Goal: Check status: Check status

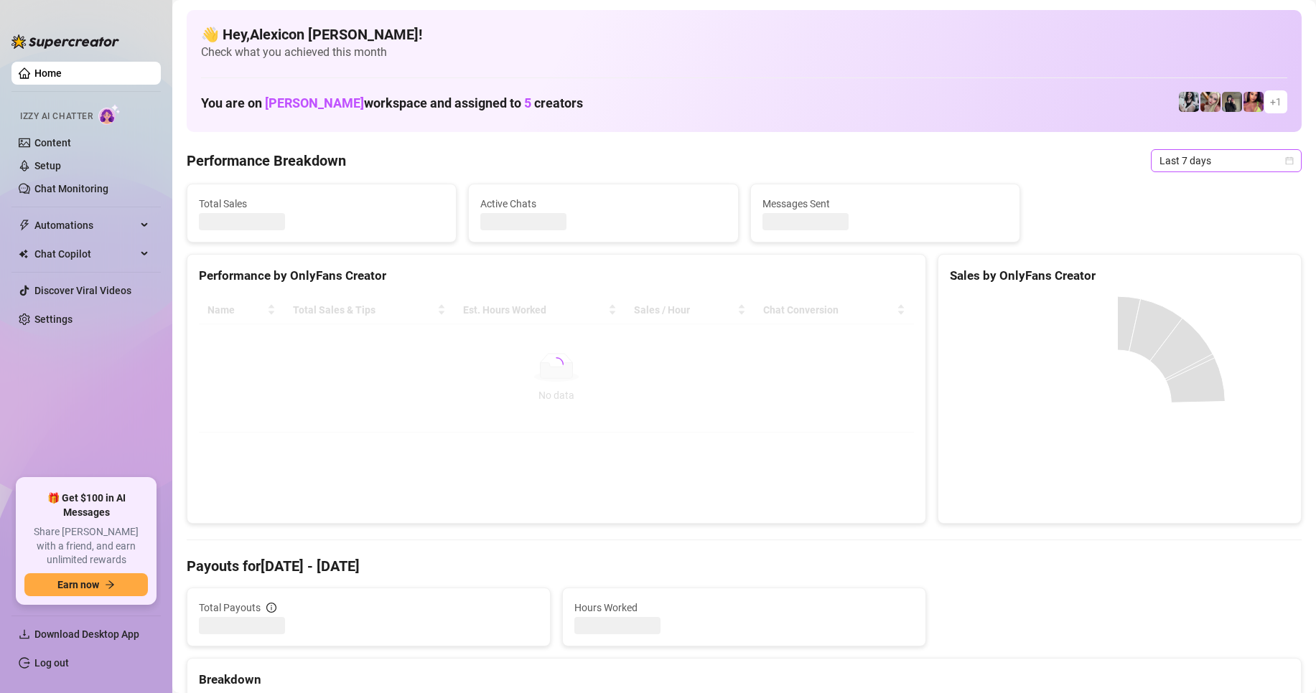
click at [1238, 167] on span "Last 7 days" at bounding box center [1226, 161] width 134 height 22
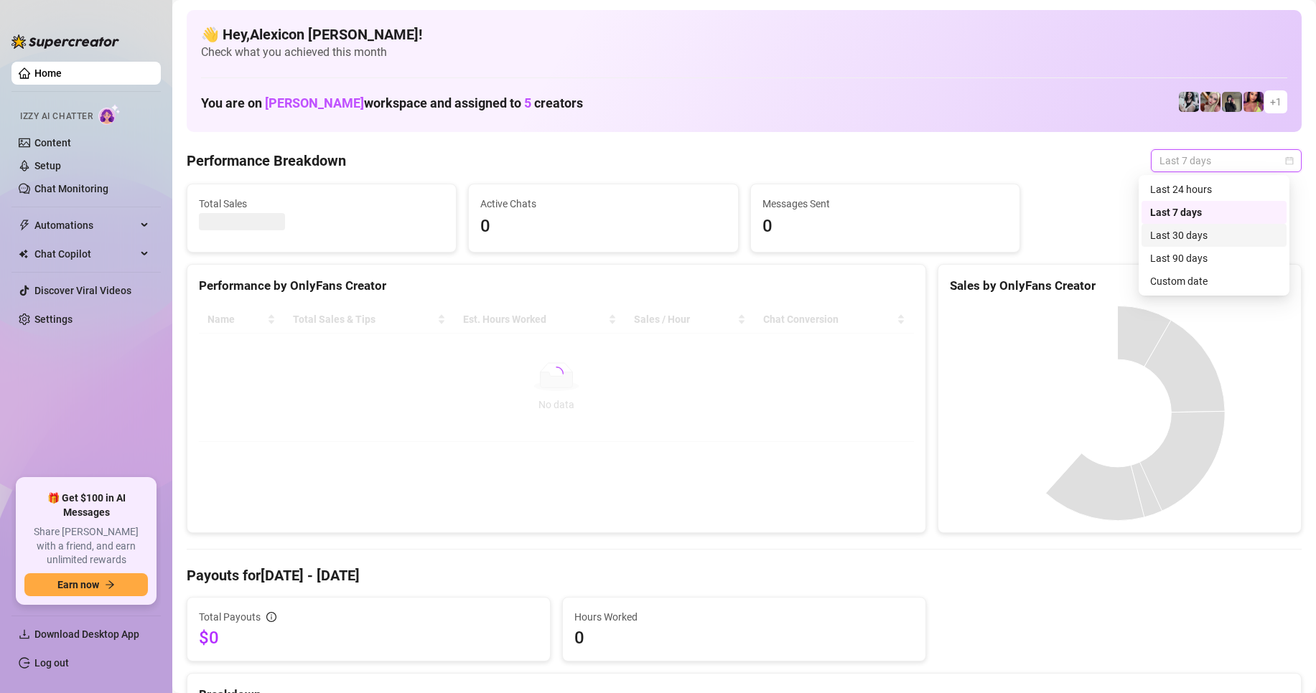
click at [1198, 276] on div "Custom date" at bounding box center [1214, 282] width 128 height 16
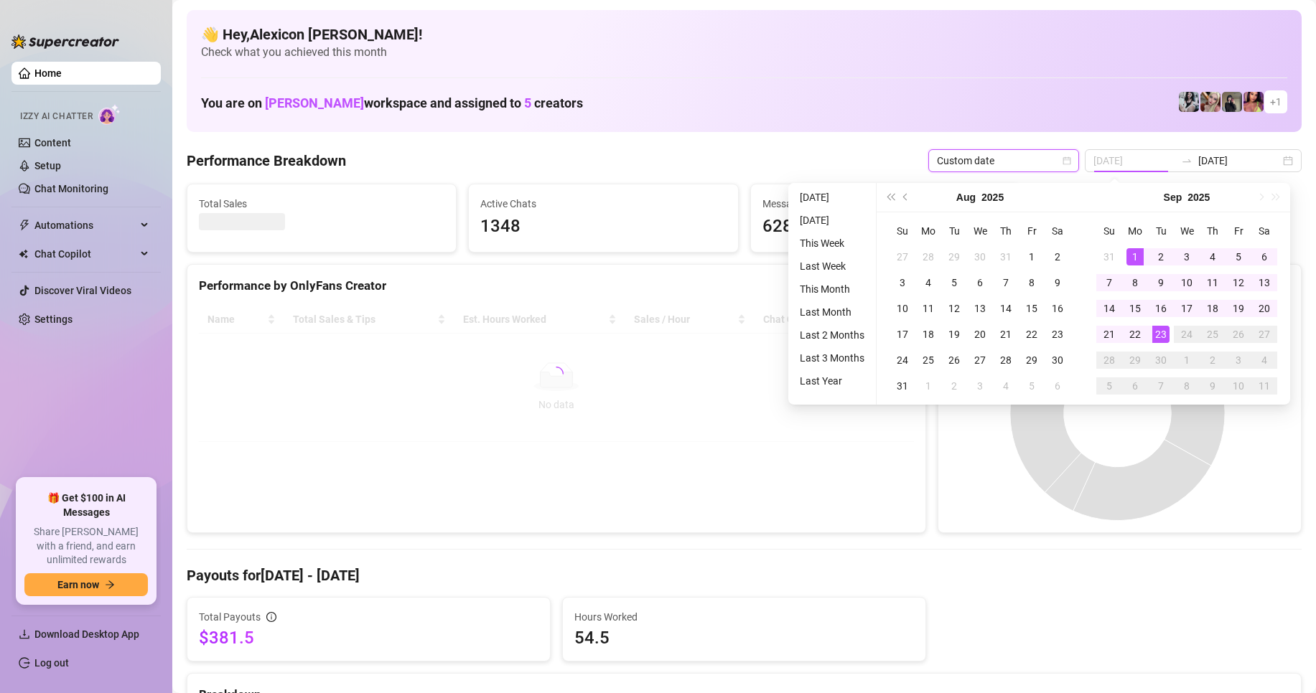
click at [1129, 255] on div "1" at bounding box center [1134, 256] width 17 height 17
type input "[DATE]"
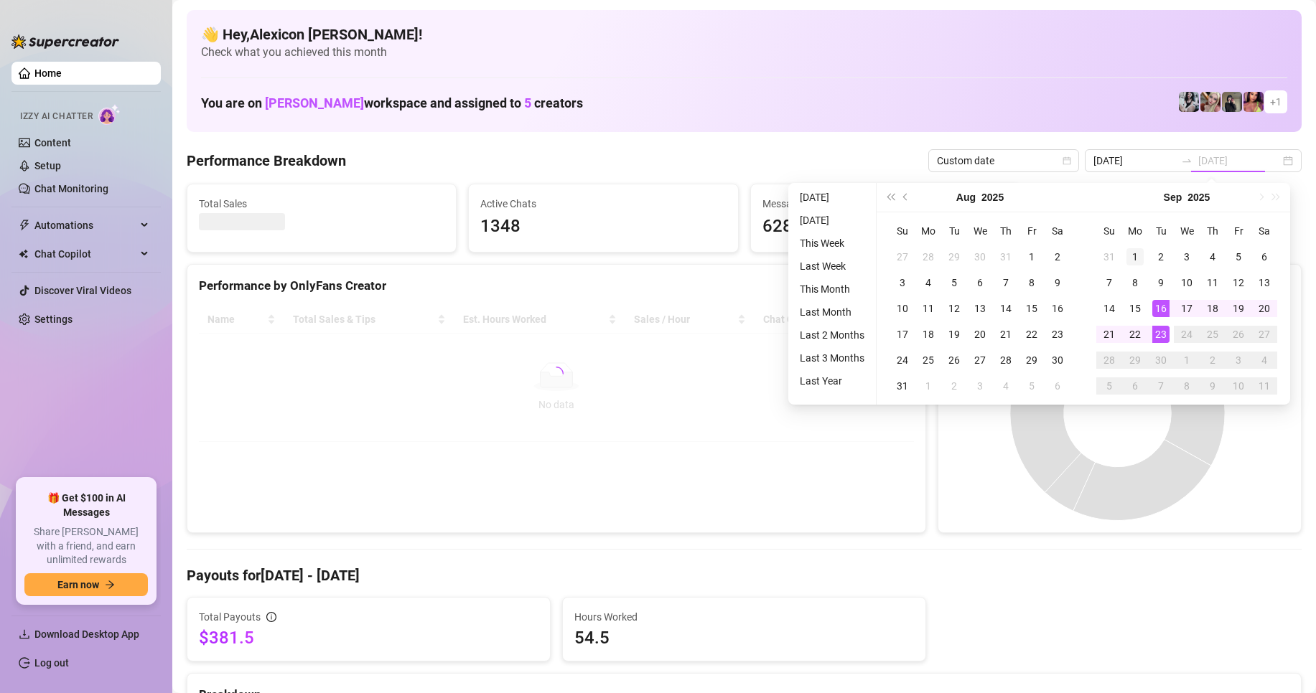
click at [1134, 256] on div "1" at bounding box center [1134, 256] width 17 height 17
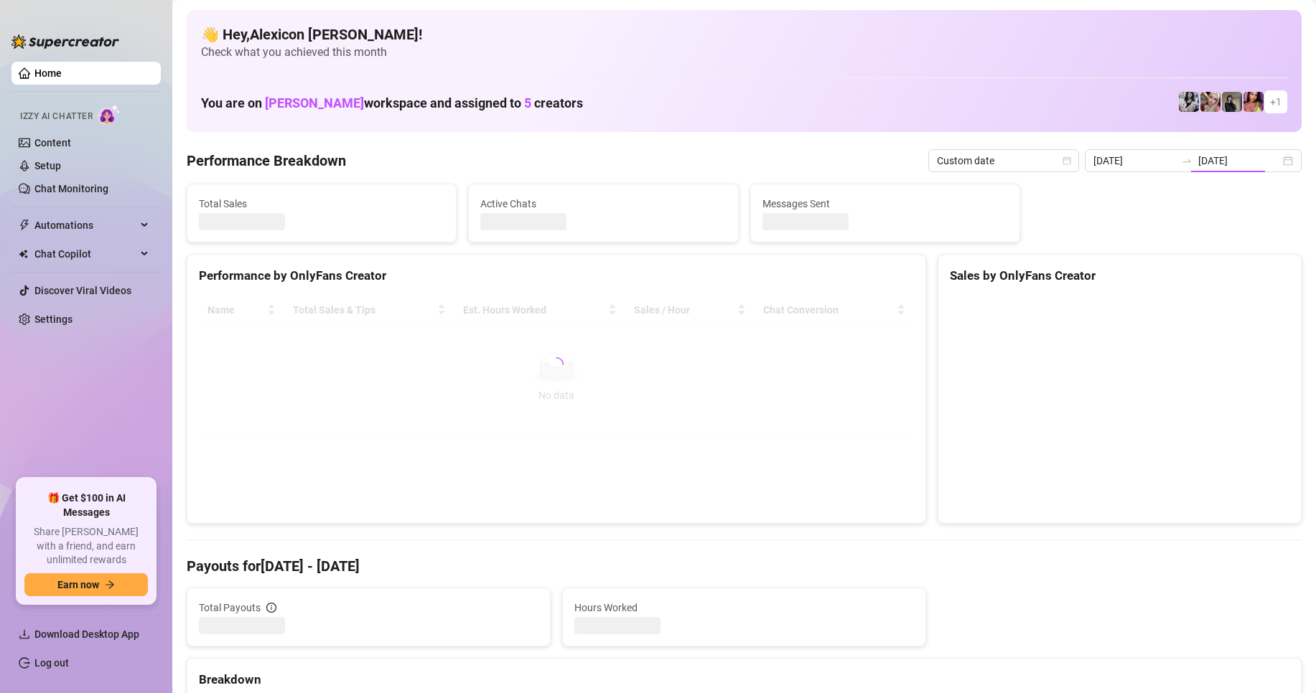
type input "[DATE]"
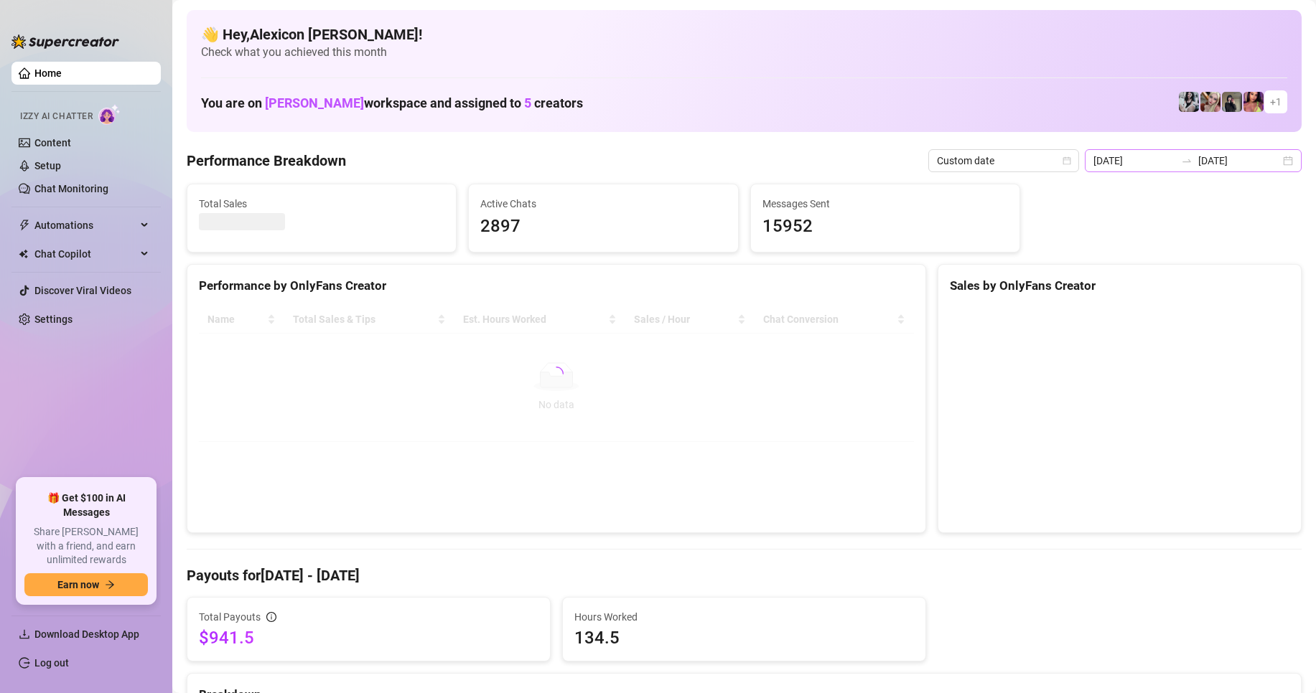
click at [1268, 161] on div "[DATE] [DATE]" at bounding box center [1193, 160] width 217 height 23
click at [1276, 163] on div "[DATE] [DATE]" at bounding box center [1193, 160] width 217 height 23
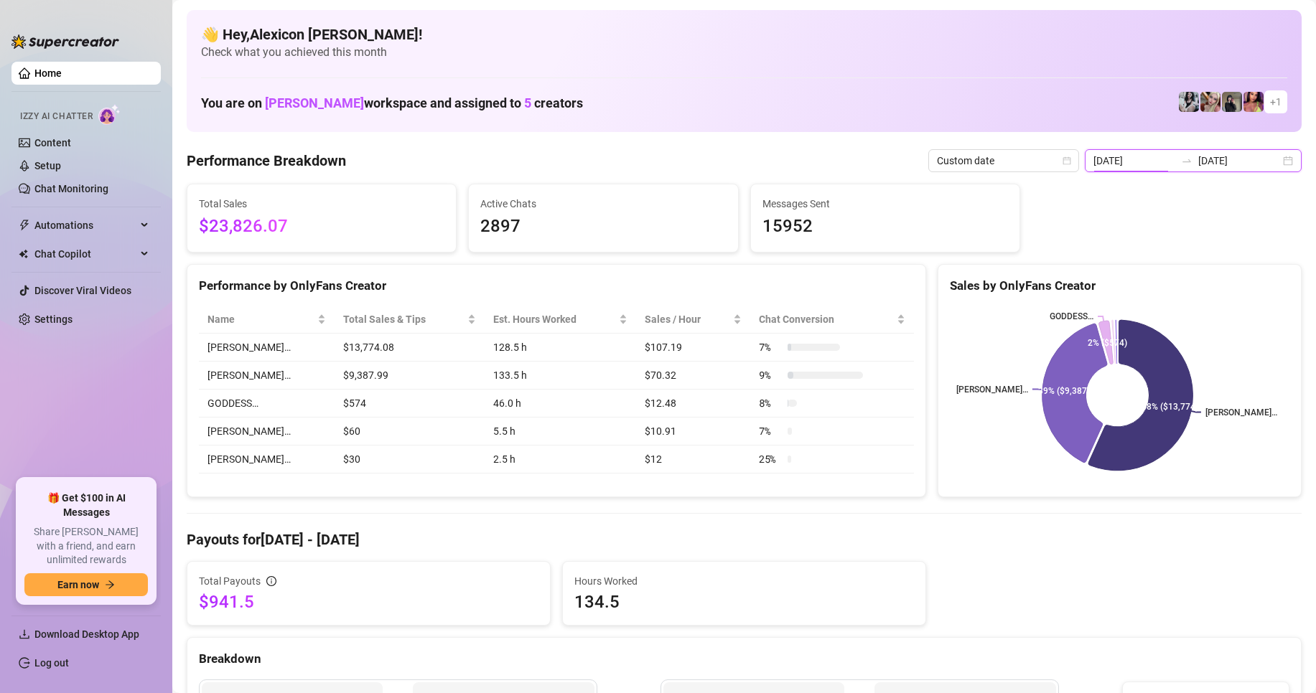
click at [1277, 164] on div "[DATE] [DATE]" at bounding box center [1193, 160] width 217 height 23
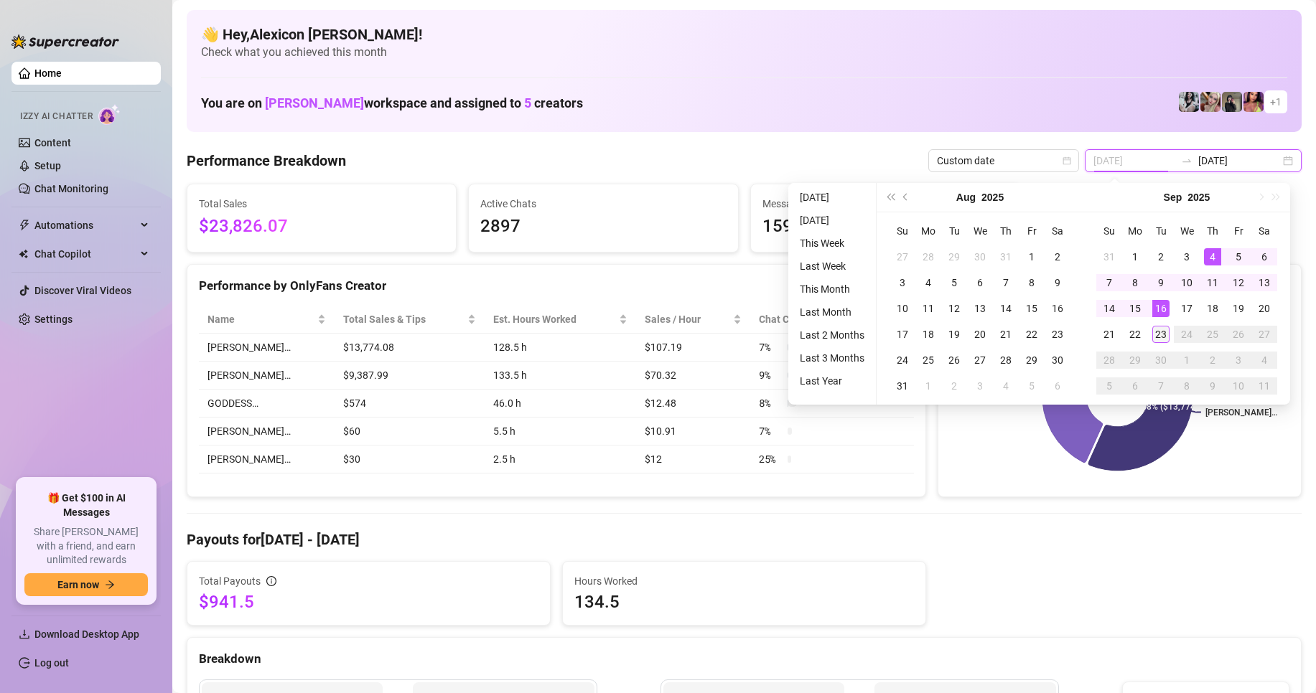
type input "[DATE]"
click at [1153, 332] on div "23" at bounding box center [1160, 334] width 17 height 17
type input "[DATE]"
click at [1130, 258] on div "1" at bounding box center [1134, 256] width 17 height 17
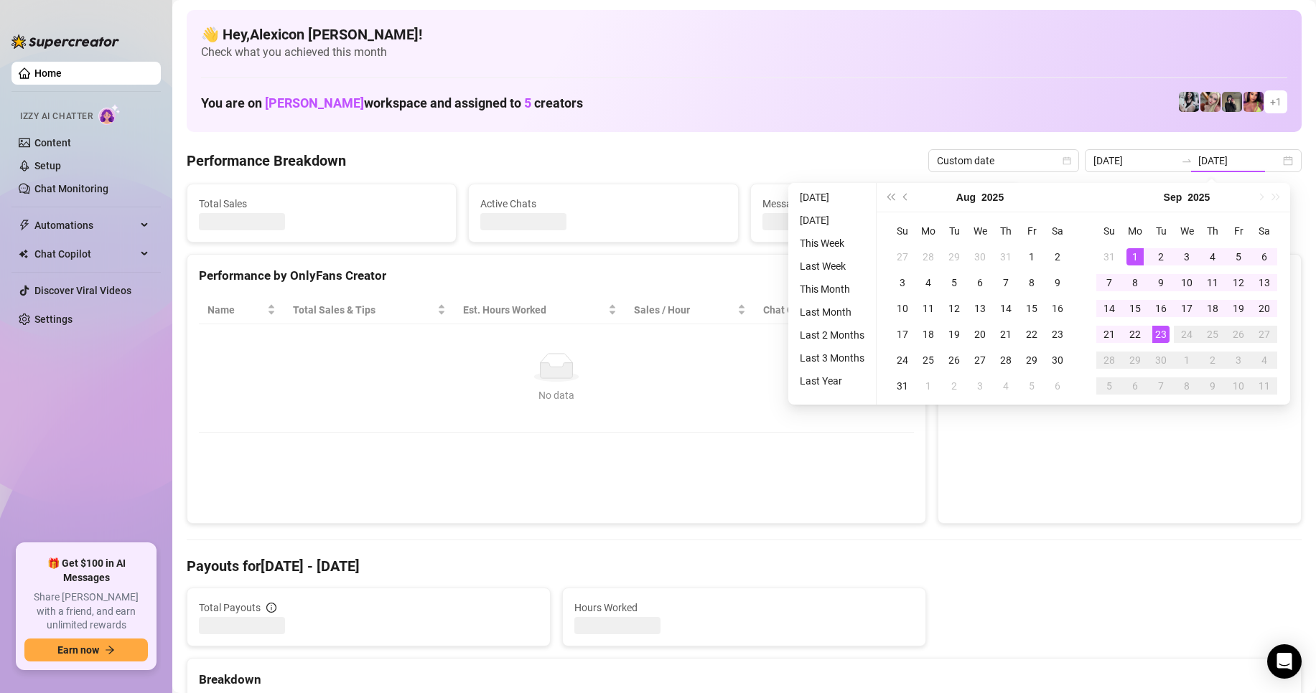
type input "[DATE]"
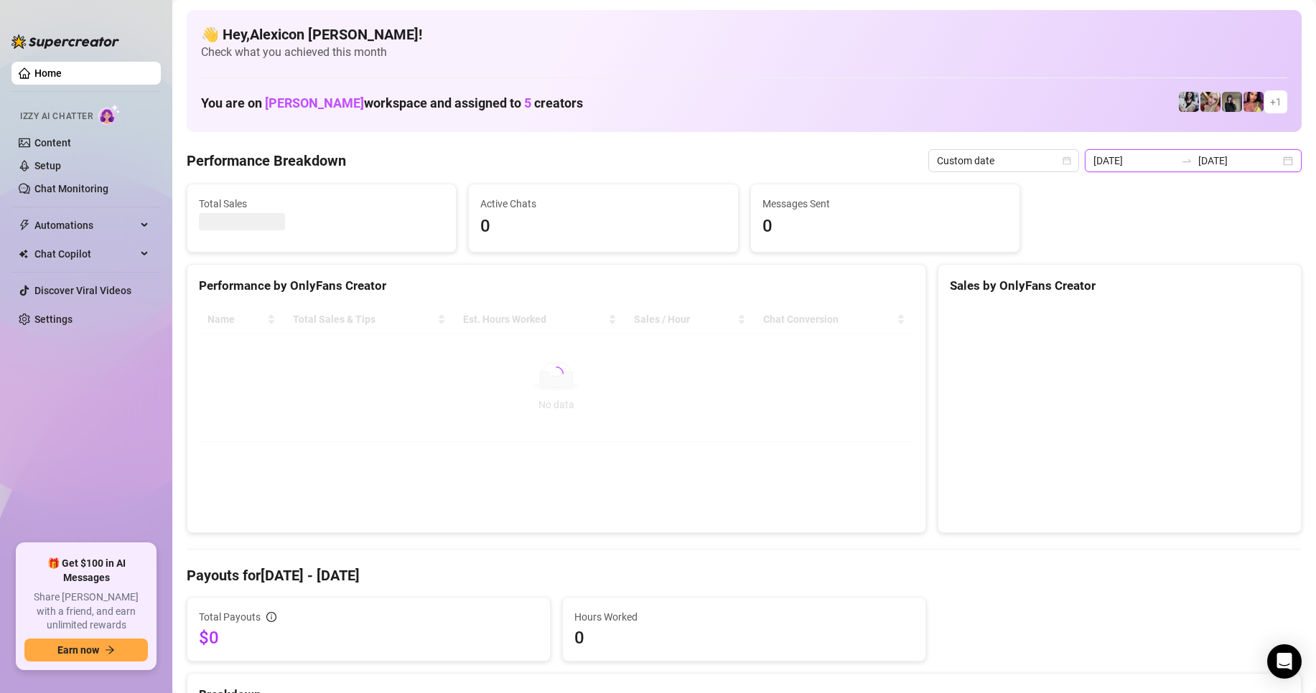
click at [1258, 166] on input "[DATE]" at bounding box center [1239, 161] width 82 height 16
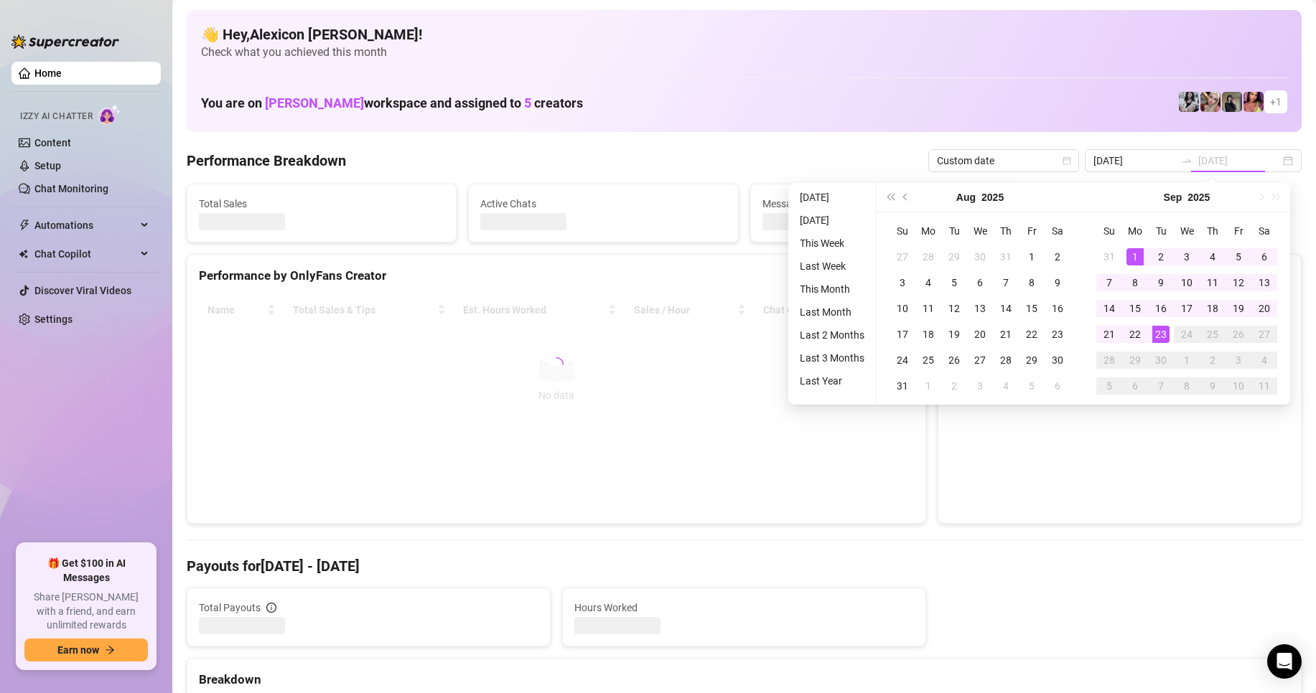
click at [1136, 256] on div "1" at bounding box center [1134, 256] width 17 height 17
type input "[DATE]"
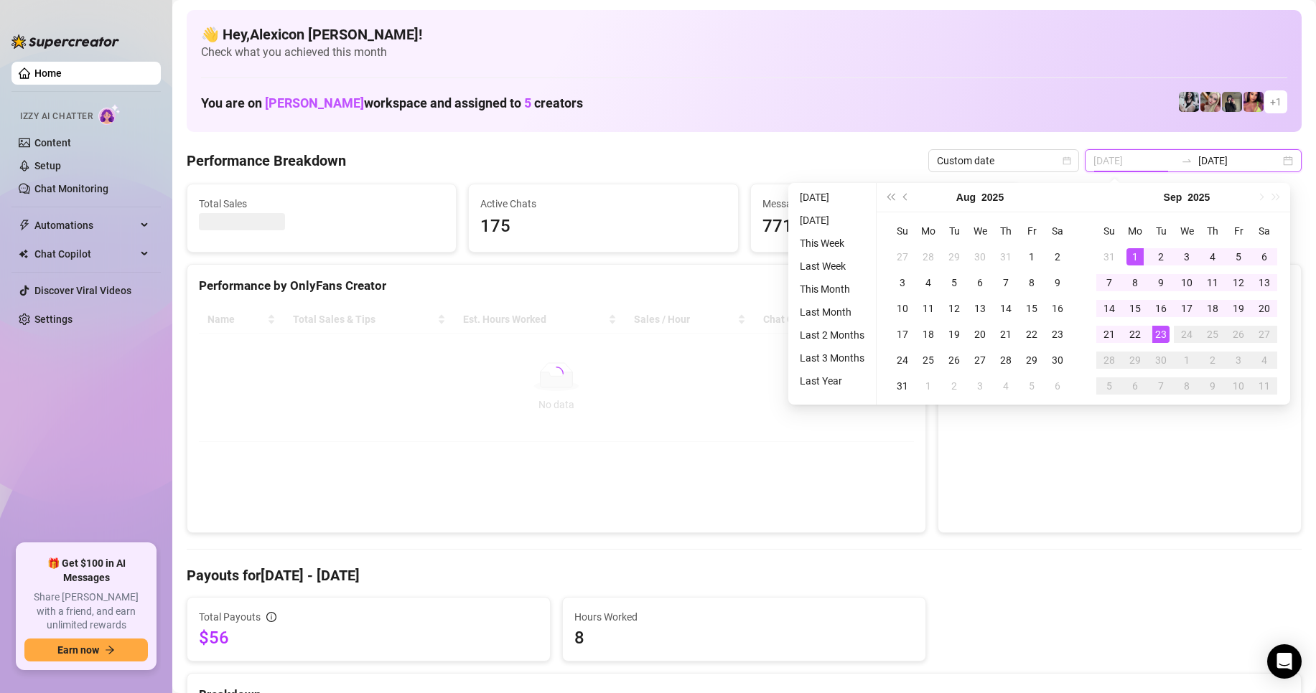
type input "[DATE]"
click at [1159, 332] on div "23" at bounding box center [1160, 334] width 17 height 17
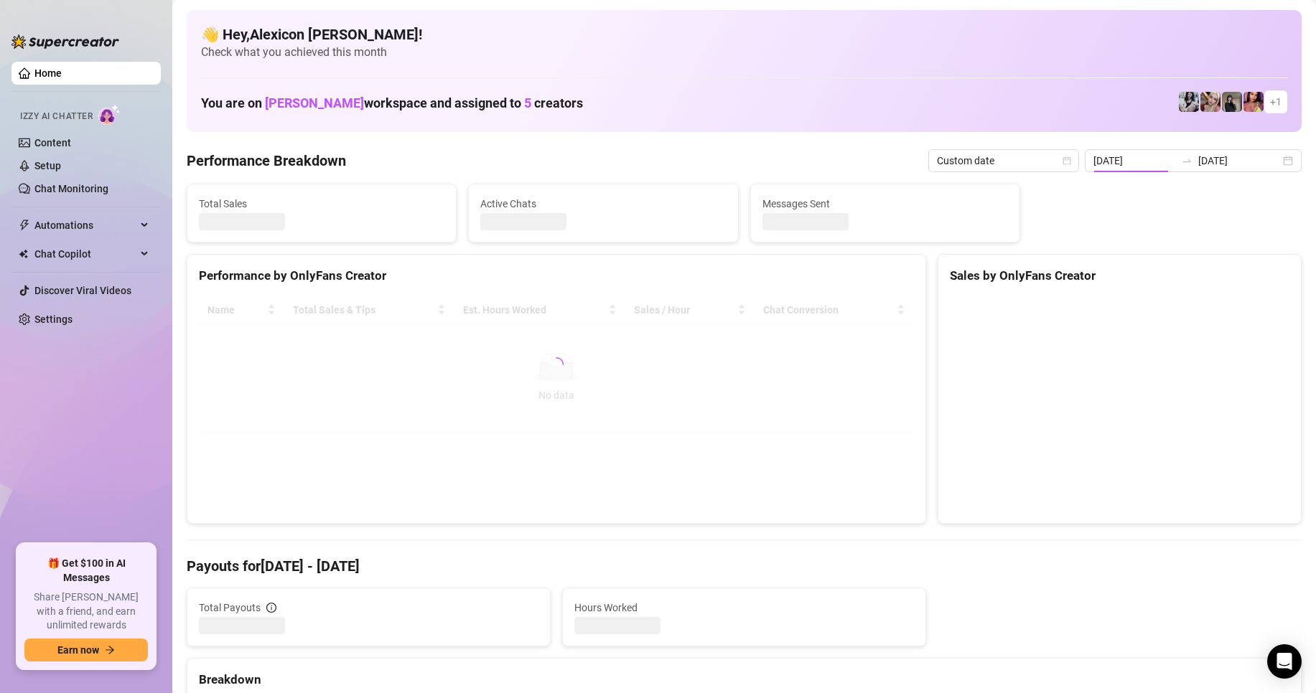
type input "[DATE]"
